Goal: Navigation & Orientation: Find specific page/section

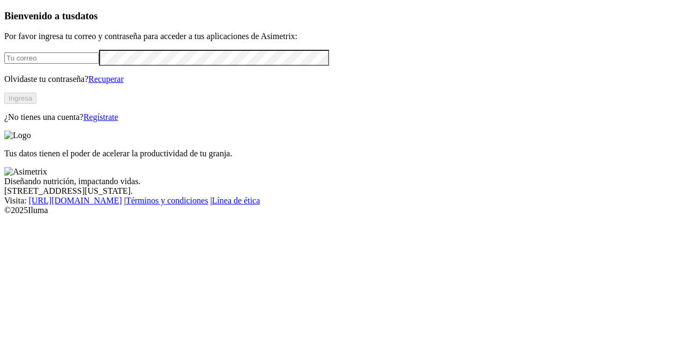
type input "[PERSON_NAME][EMAIL_ADDRESS][DOMAIN_NAME]"
click at [36, 104] on button "Ingresa" at bounding box center [20, 98] width 32 height 11
